Goal: Navigation & Orientation: Find specific page/section

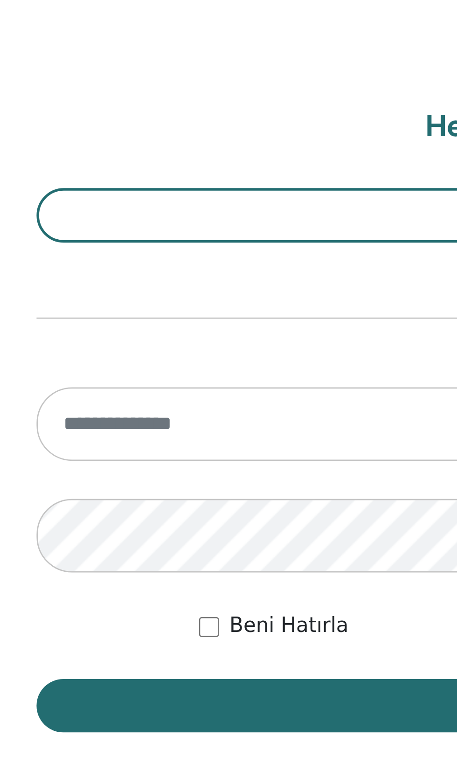
scroll to position [777, 0]
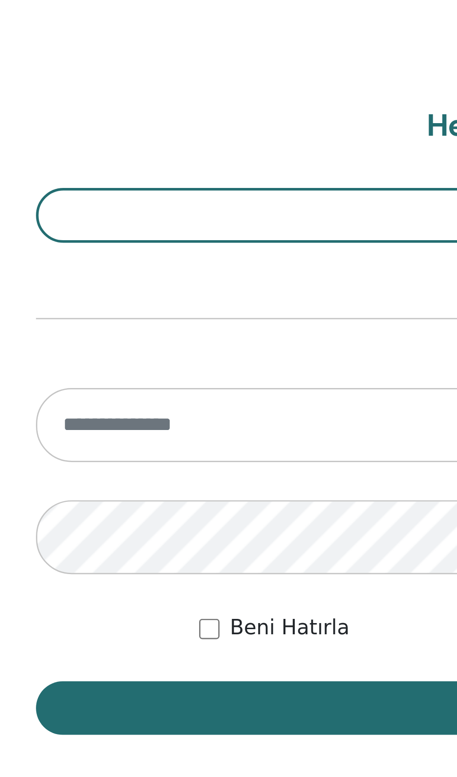
click at [54, 374] on input "email" at bounding box center [228, 371] width 398 height 27
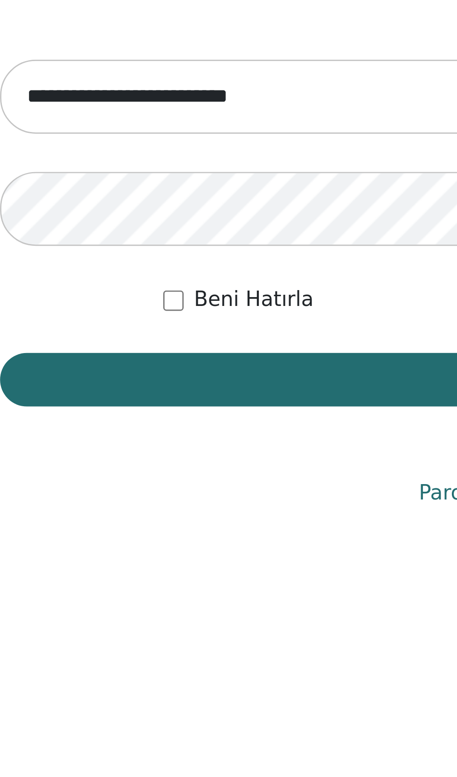
type input "**********"
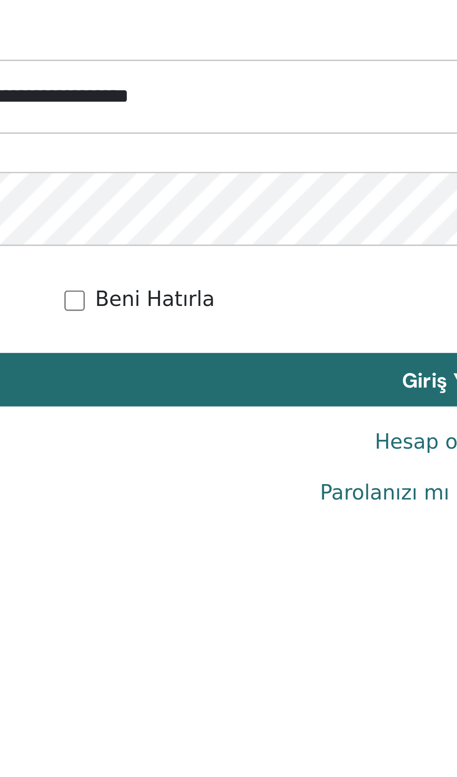
click at [140, 475] on button "Giriş Yap" at bounding box center [228, 475] width 398 height 20
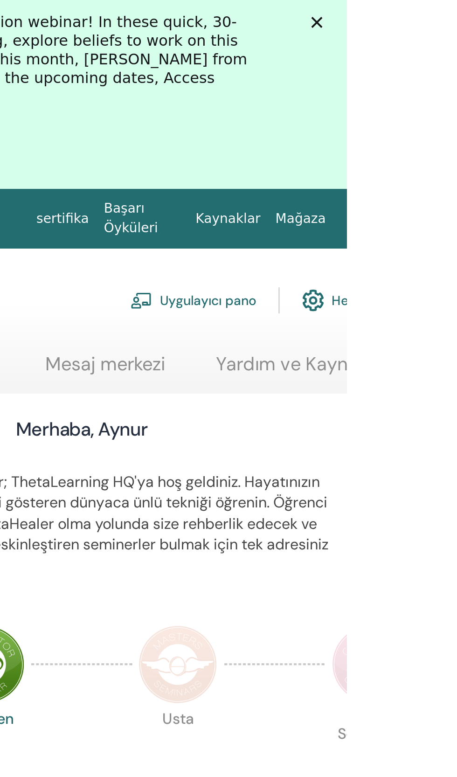
click at [457, 110] on img at bounding box center [465, 109] width 15 height 15
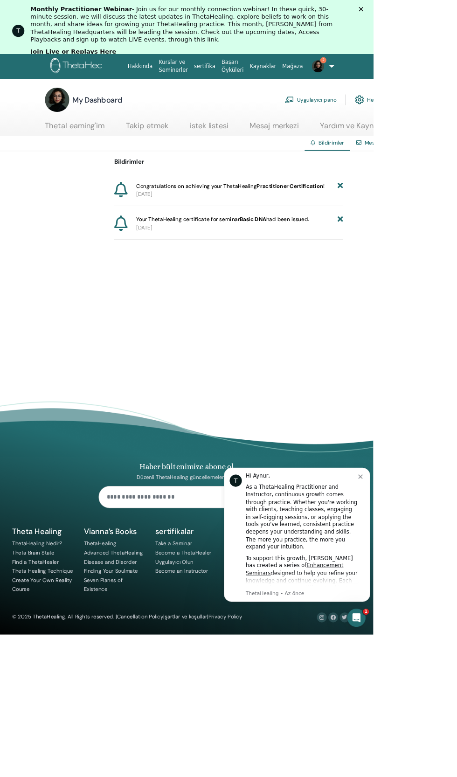
click at [272, 273] on span "Your ThetaHealing certificate for seminar Basic DNA had been issued." at bounding box center [272, 269] width 211 height 10
click at [279, 273] on span "Your ThetaHealing certificate for seminar Basic DNA had been issued." at bounding box center [272, 269] width 211 height 10
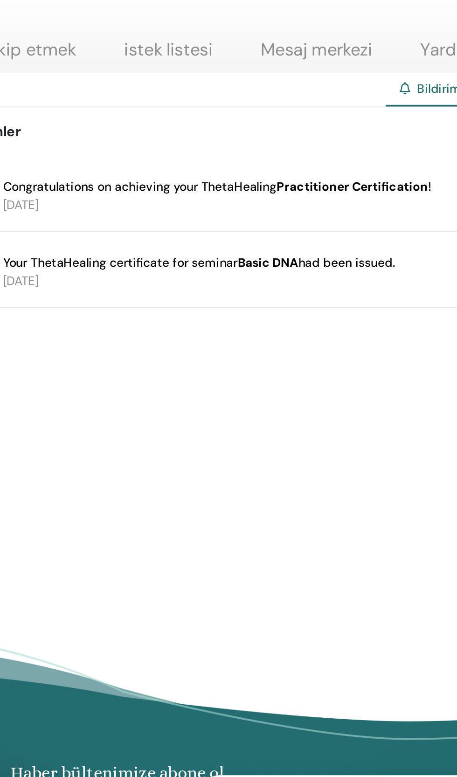
click at [300, 298] on b "Basic DNA" at bounding box center [309, 297] width 33 height 8
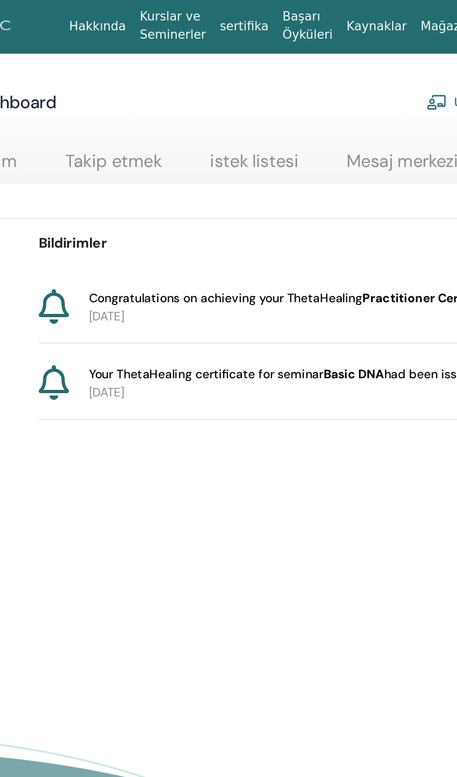
click at [207, 262] on p "2025-09-17" at bounding box center [293, 266] width 253 height 10
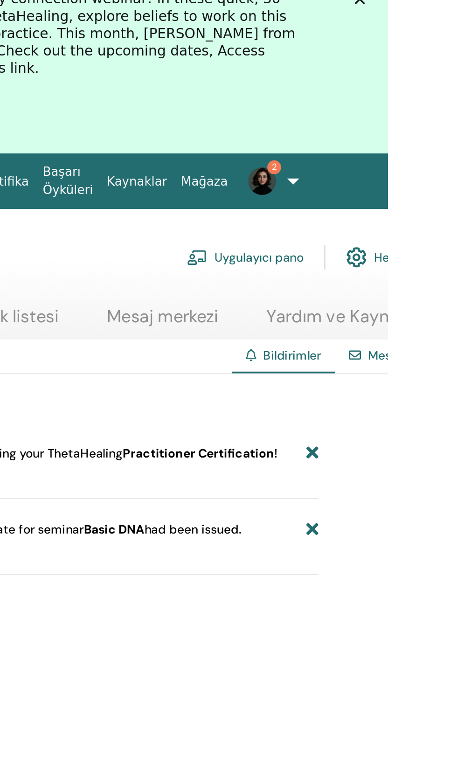
click at [454, 206] on link "Mesajlar" at bounding box center [460, 203] width 26 height 8
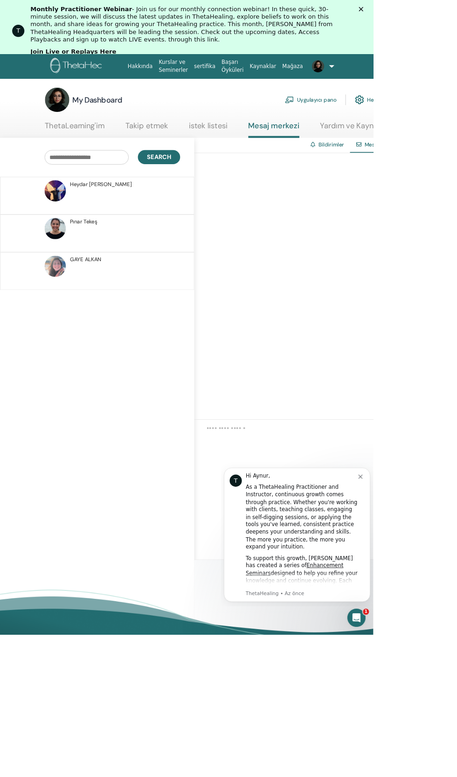
click at [256, 164] on link "istek listesi" at bounding box center [255, 157] width 48 height 18
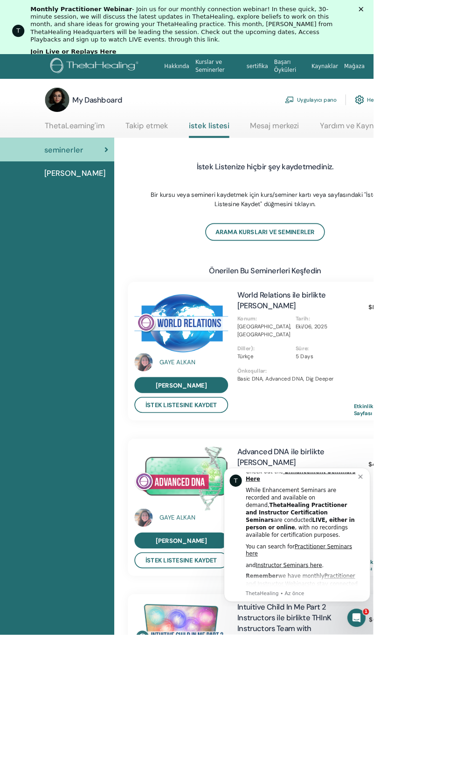
click at [181, 158] on link "Takip etmek" at bounding box center [180, 157] width 52 height 18
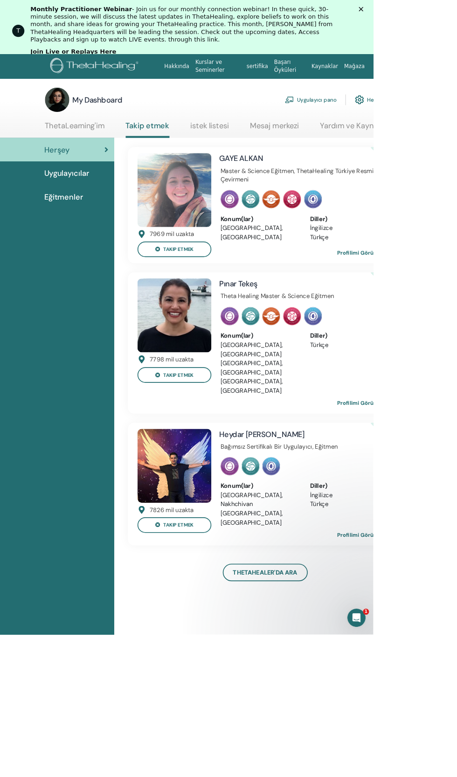
click at [89, 81] on img at bounding box center [118, 81] width 112 height 21
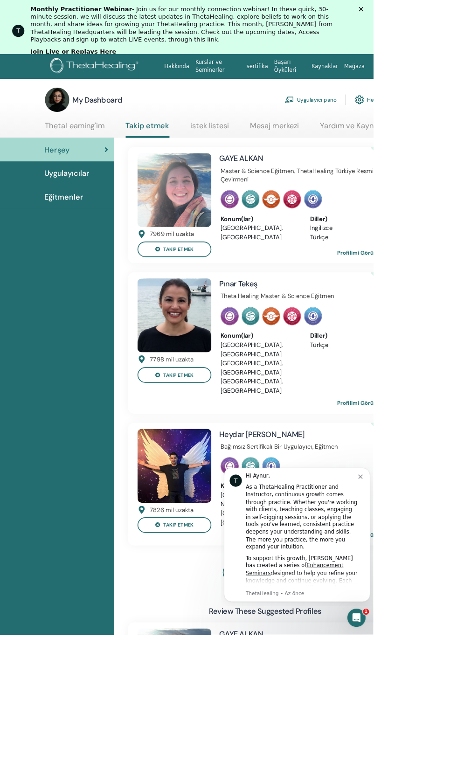
click at [356, 624] on icon "Intercom Messenger uygulamasını aç" at bounding box center [358, 620] width 15 height 15
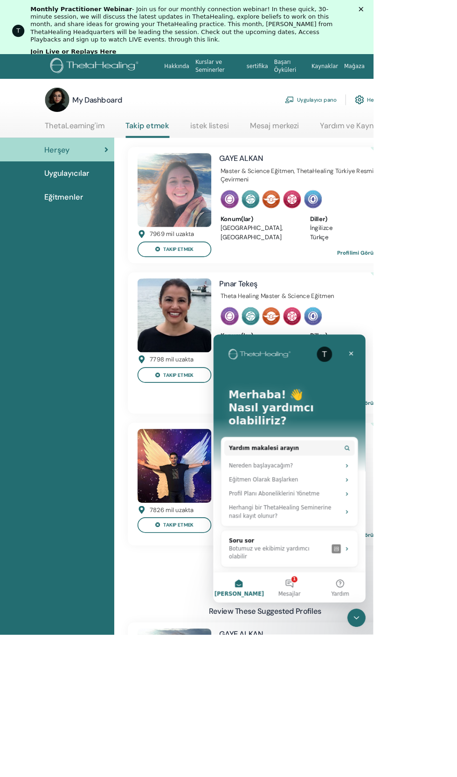
click at [316, 646] on button "1 Mesajlar" at bounding box center [306, 644] width 62 height 37
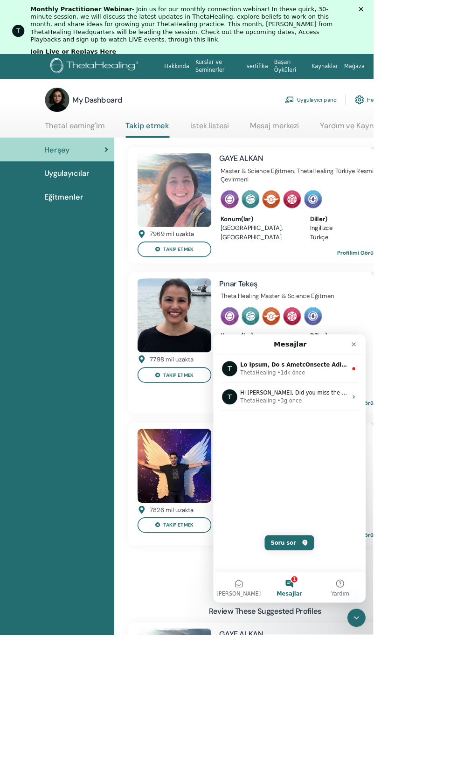
click at [282, 384] on div "ThetaHealing" at bounding box center [267, 382] width 43 height 10
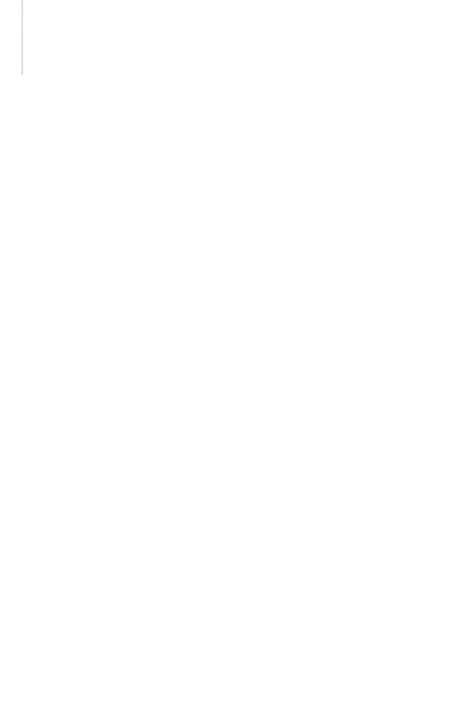
scroll to position [128, 4]
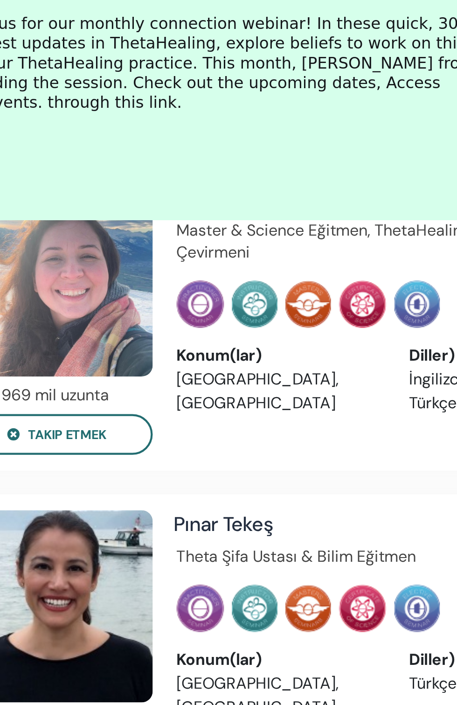
scroll to position [0, 0]
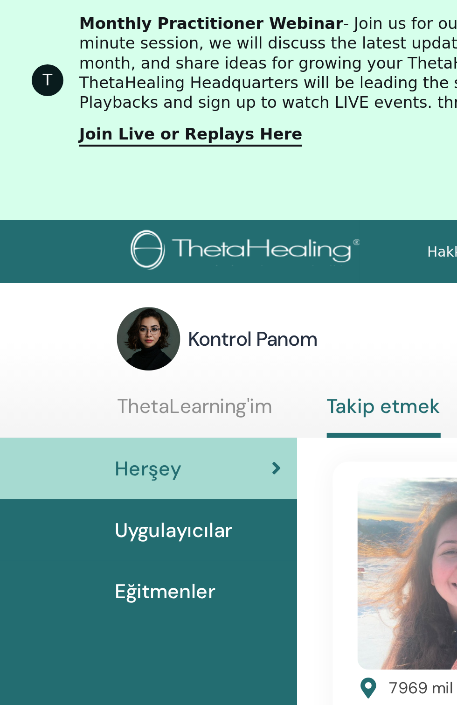
click at [86, 69] on link "Join Live or Replays Here" at bounding box center [89, 64] width 105 height 10
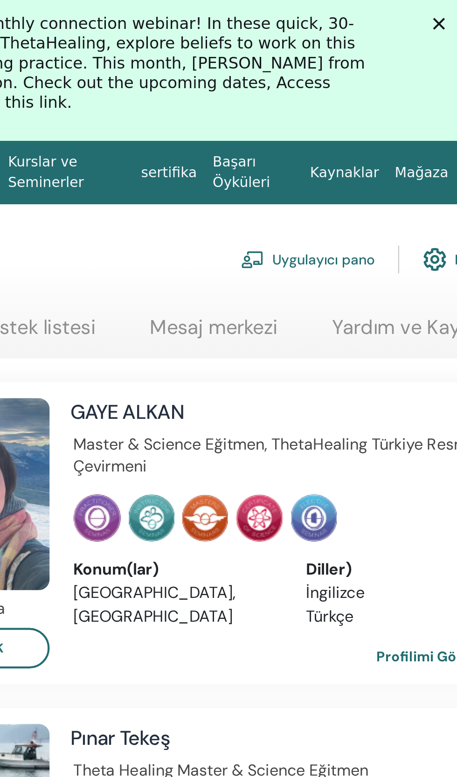
click at [320, 84] on link "sertifika" at bounding box center [315, 81] width 34 height 17
